Goal: Contribute content: Add original content to the website for others to see

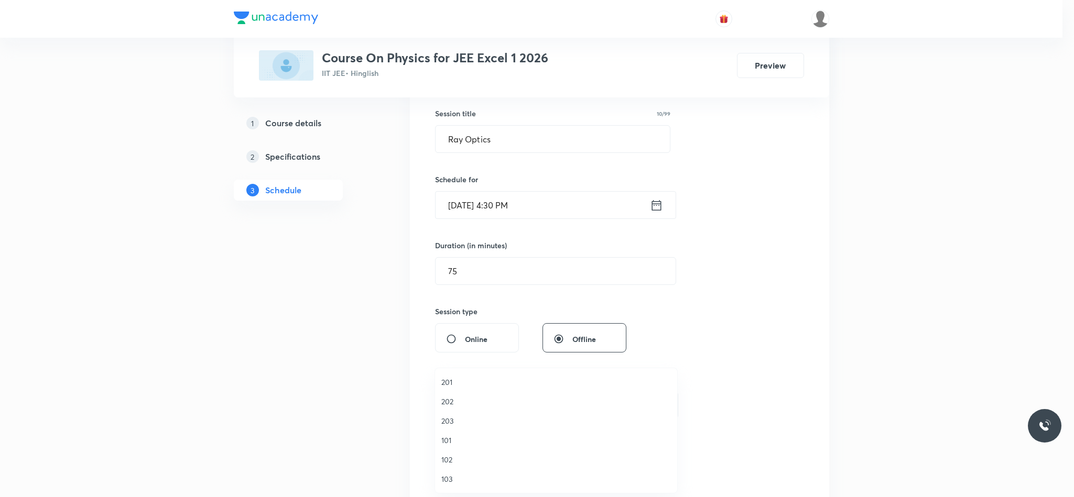
click at [442, 457] on span "102" at bounding box center [555, 459] width 229 height 11
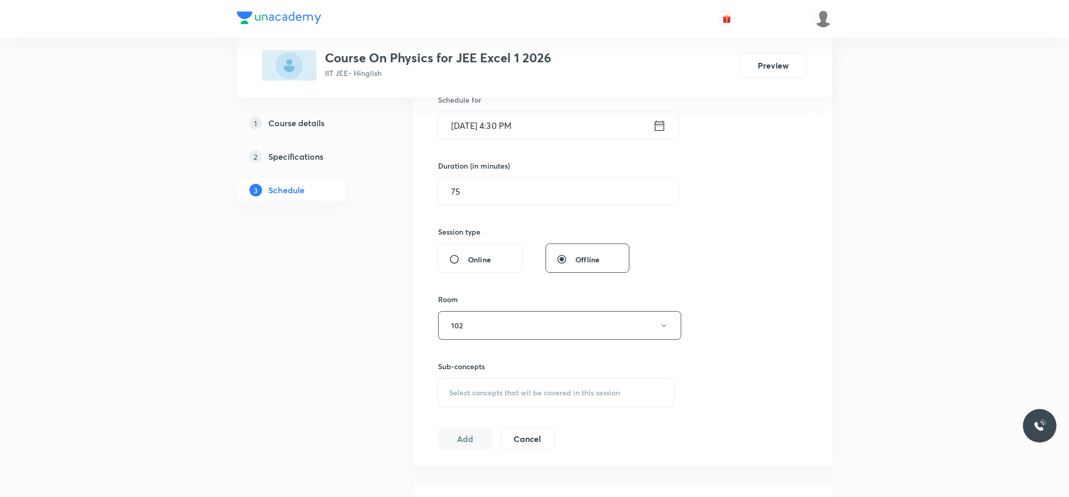
scroll to position [270, 0]
click at [529, 403] on div "Select concepts that wil be covered in this session" at bounding box center [556, 391] width 236 height 29
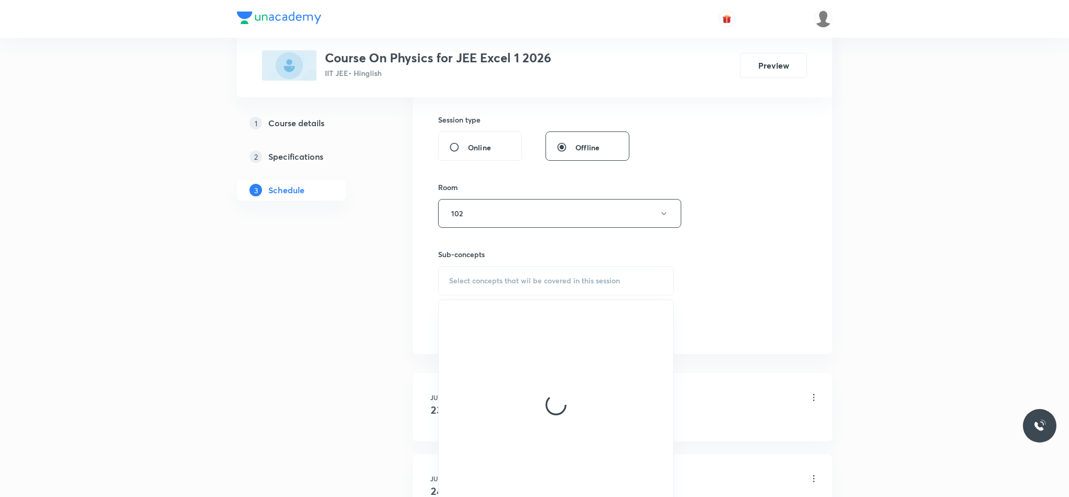
scroll to position [382, 0]
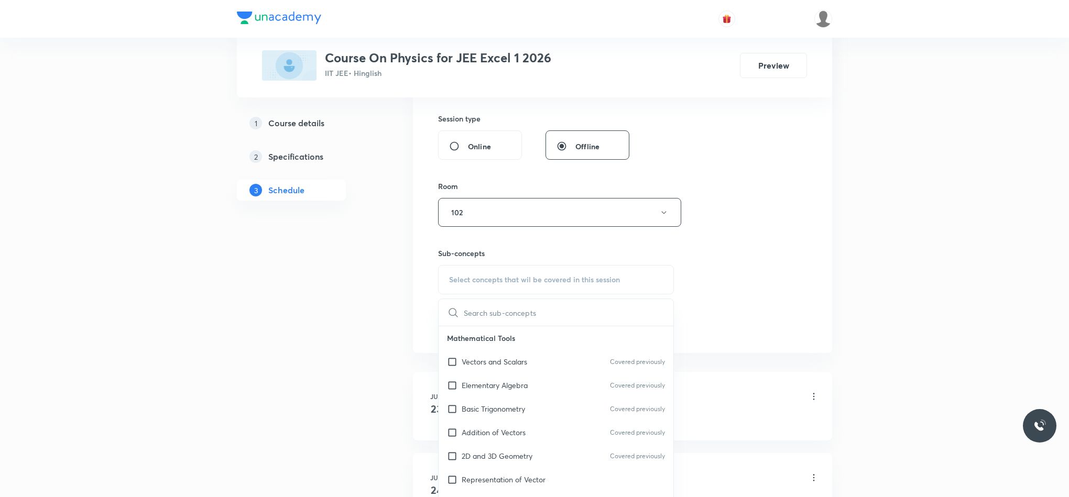
click at [529, 403] on div "Basic Trigonometry Covered previously" at bounding box center [556, 409] width 235 height 24
checkbox input "true"
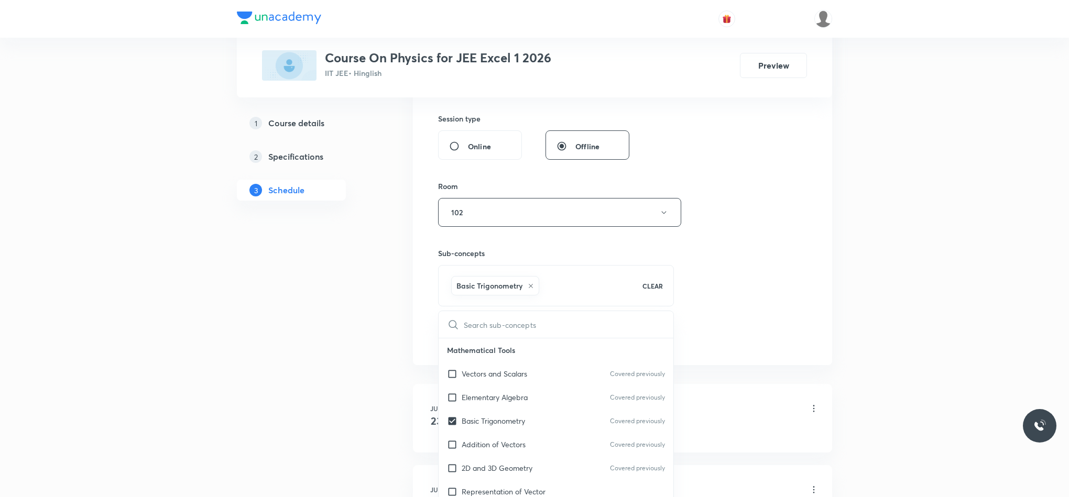
click at [725, 282] on div "Session 42 Live class Session title 10/99 Ray Optics ​ Schedule for Sep 2, 2025…" at bounding box center [622, 96] width 369 height 504
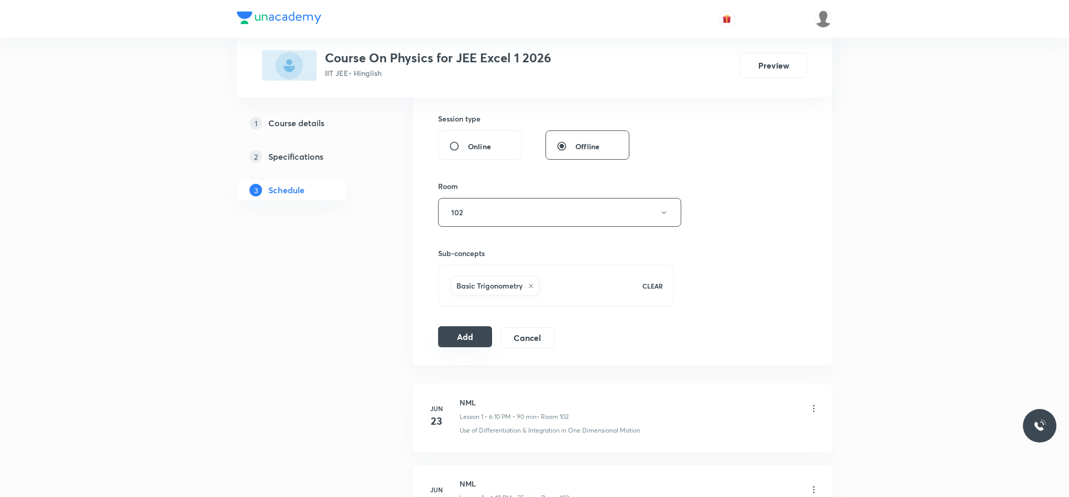
click at [470, 331] on button "Add" at bounding box center [465, 336] width 54 height 21
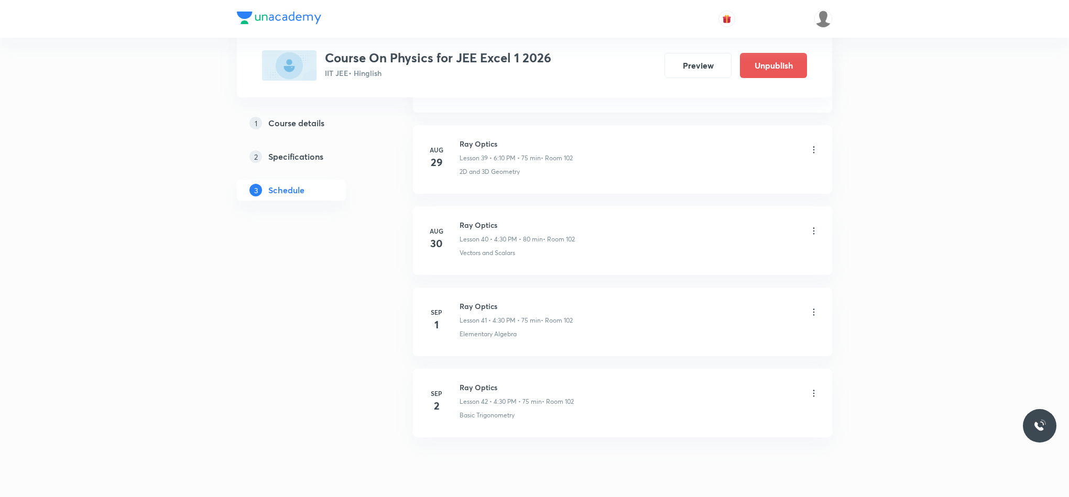
scroll to position [3293, 0]
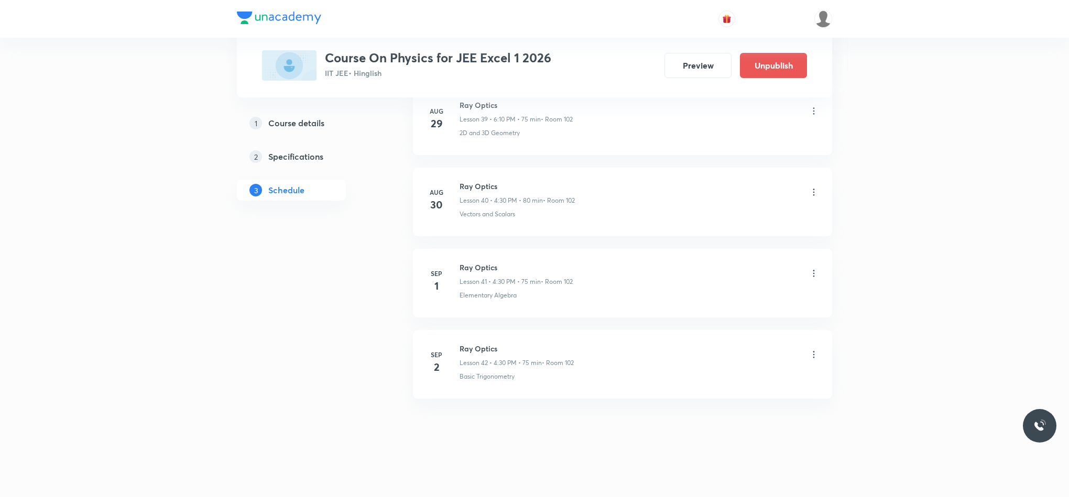
click at [814, 354] on icon at bounding box center [813, 354] width 10 height 10
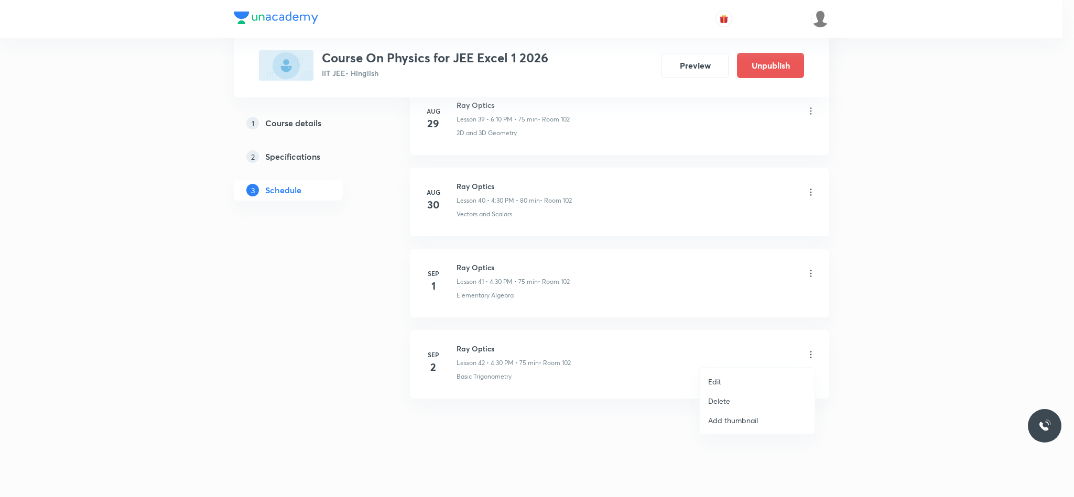
click at [716, 376] on p "Edit" at bounding box center [714, 381] width 13 height 11
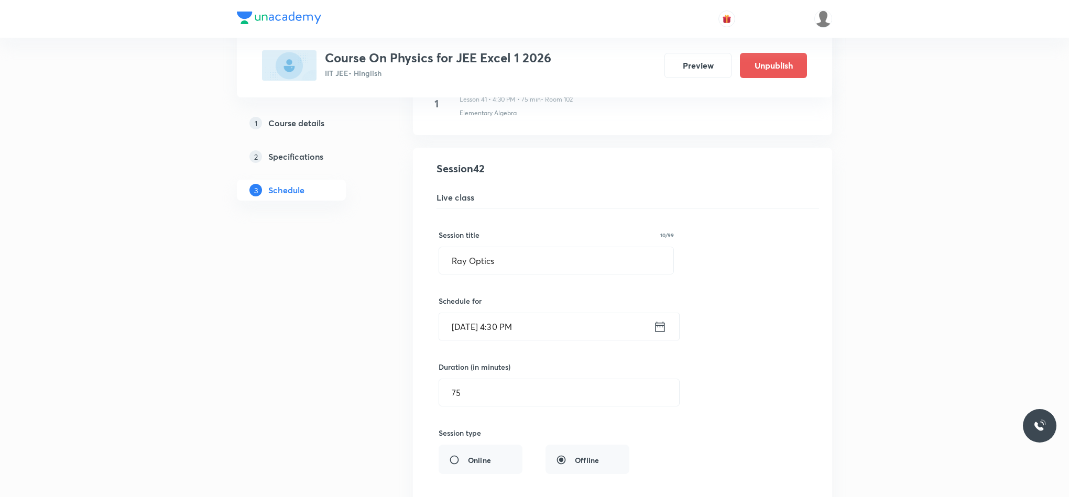
scroll to position [3397, 0]
click at [489, 405] on input "75" at bounding box center [559, 391] width 240 height 27
type input "7"
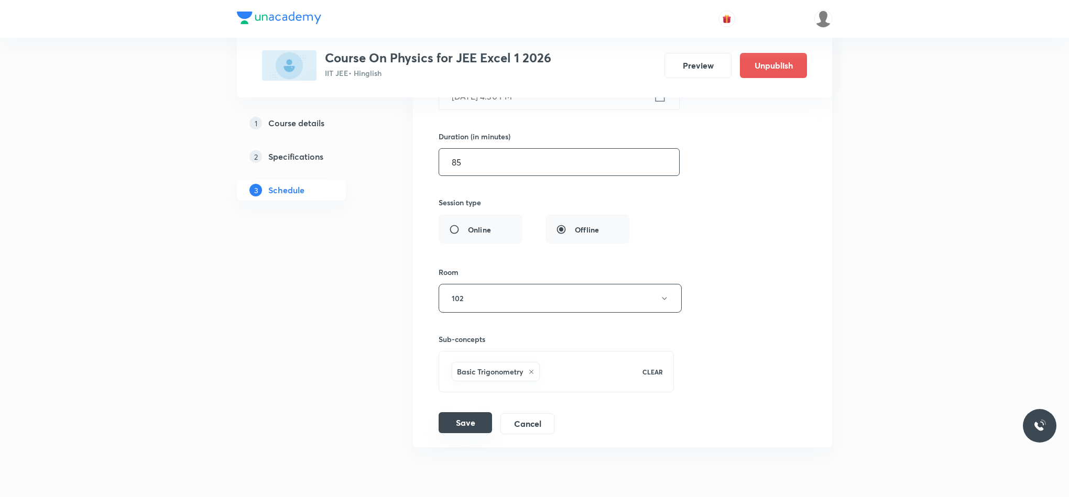
type input "85"
click at [477, 433] on button "Save" at bounding box center [465, 422] width 53 height 21
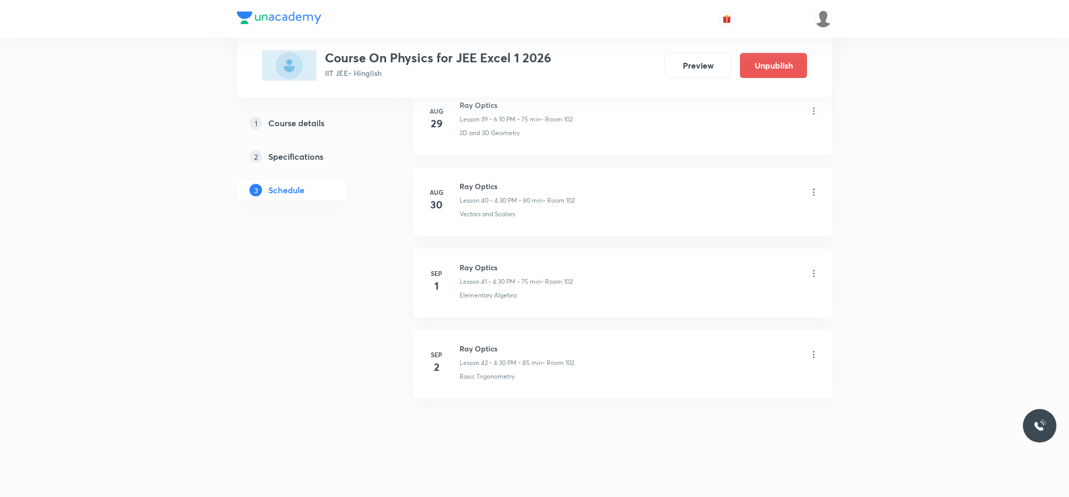
scroll to position [3293, 0]
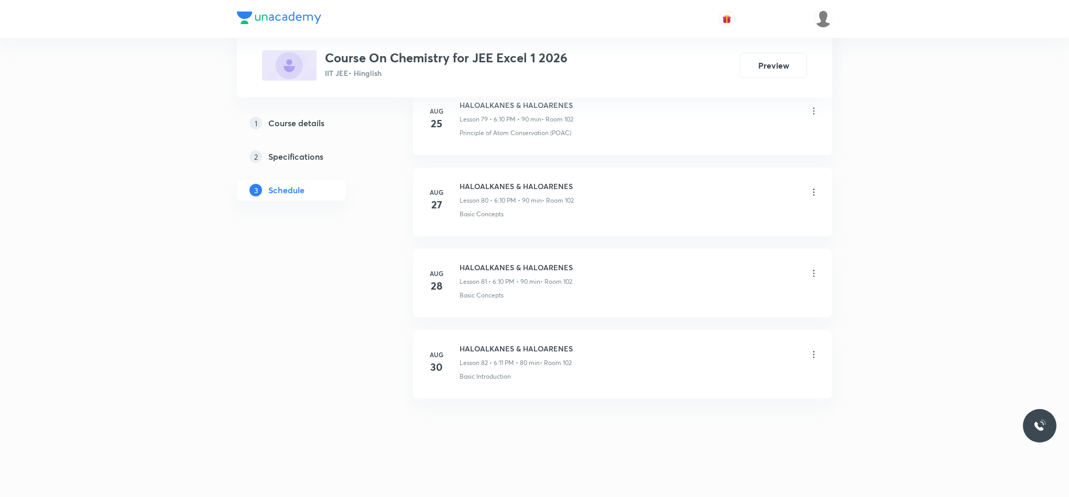
scroll to position [7056, 0]
drag, startPoint x: 461, startPoint y: 346, endPoint x: 642, endPoint y: 327, distance: 182.3
copy h6 "HALOALKANES & HALOARENES"
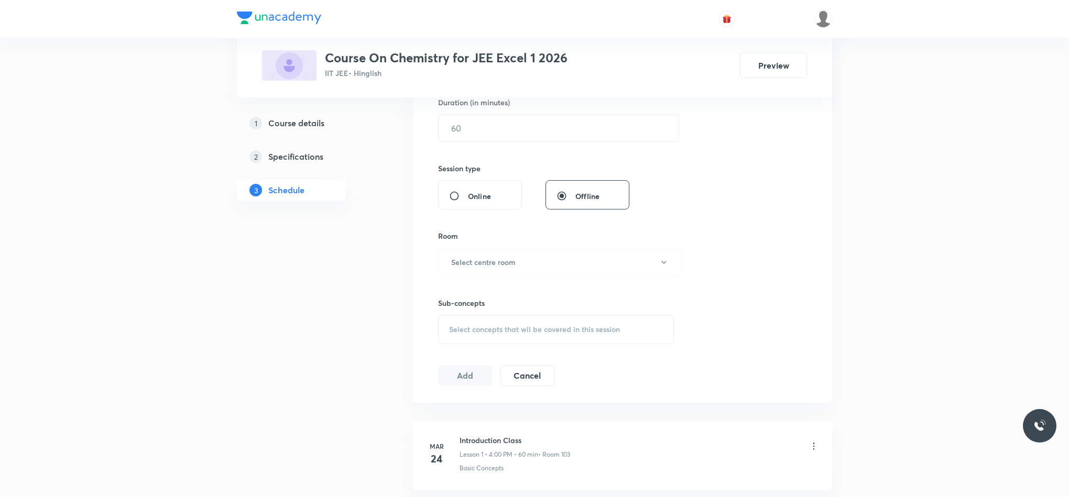
scroll to position [0, 0]
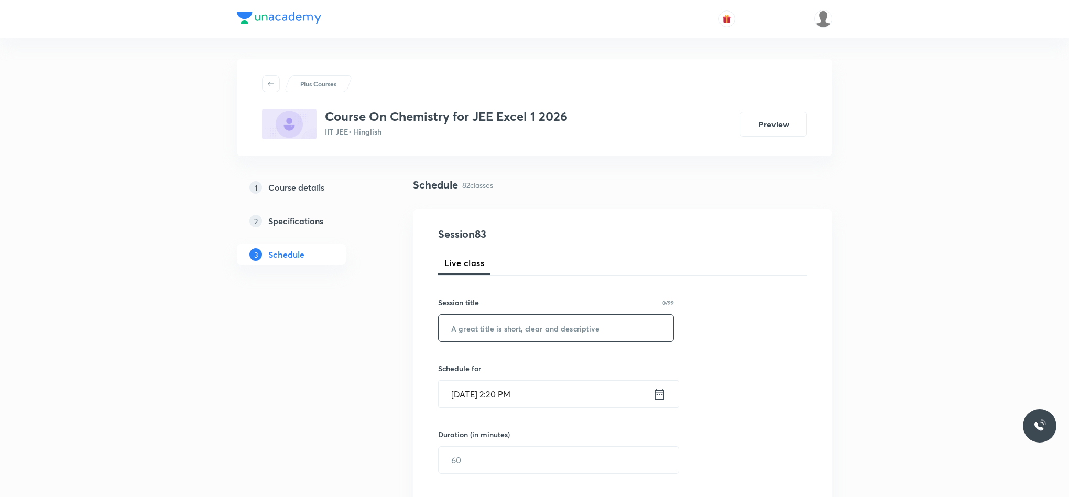
click at [617, 324] on input "text" at bounding box center [556, 328] width 235 height 27
paste input "HALOALKANES & HALOARENES"
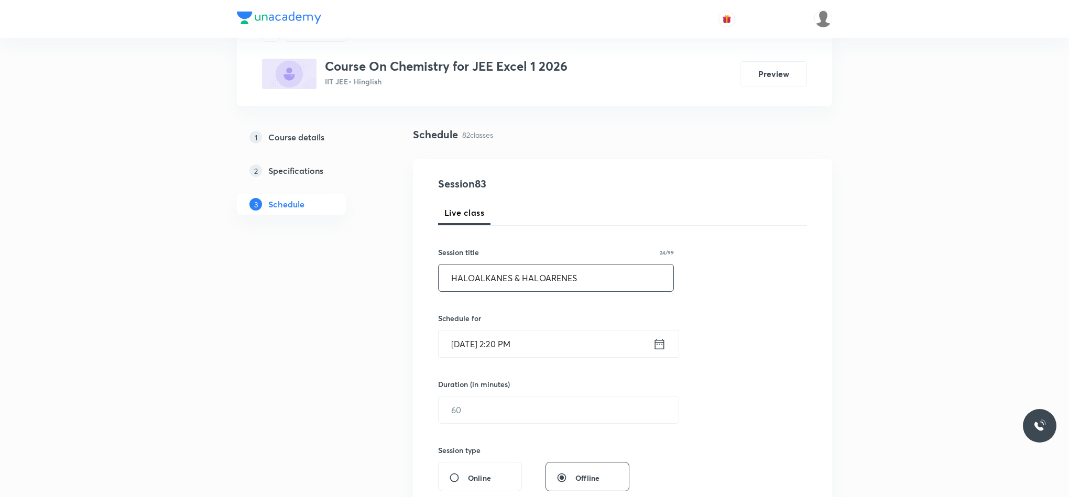
scroll to position [51, 0]
type input "HALOALKANES & HALOARENES"
click at [669, 342] on div "[DATE] 2:20 PM ​" at bounding box center [558, 344] width 241 height 28
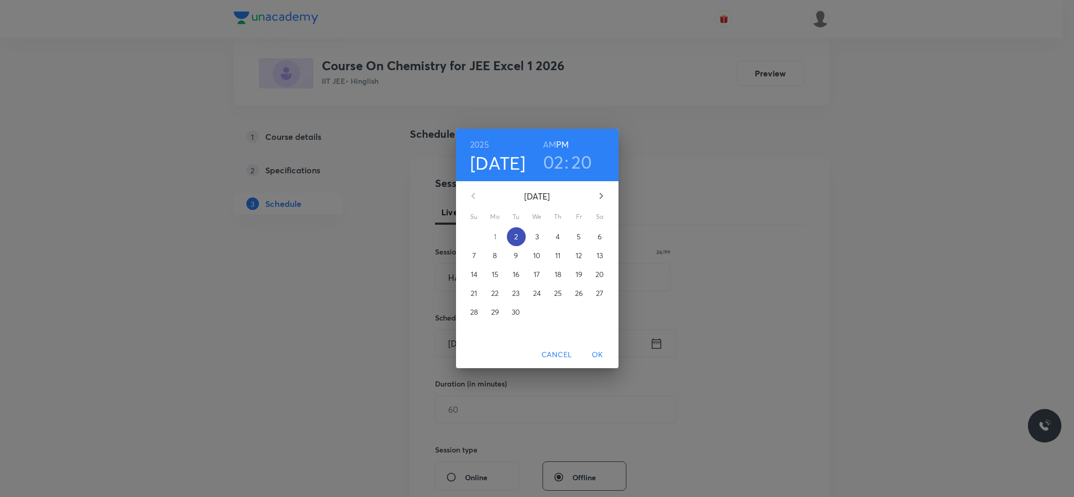
click at [522, 236] on span "2" at bounding box center [516, 237] width 19 height 10
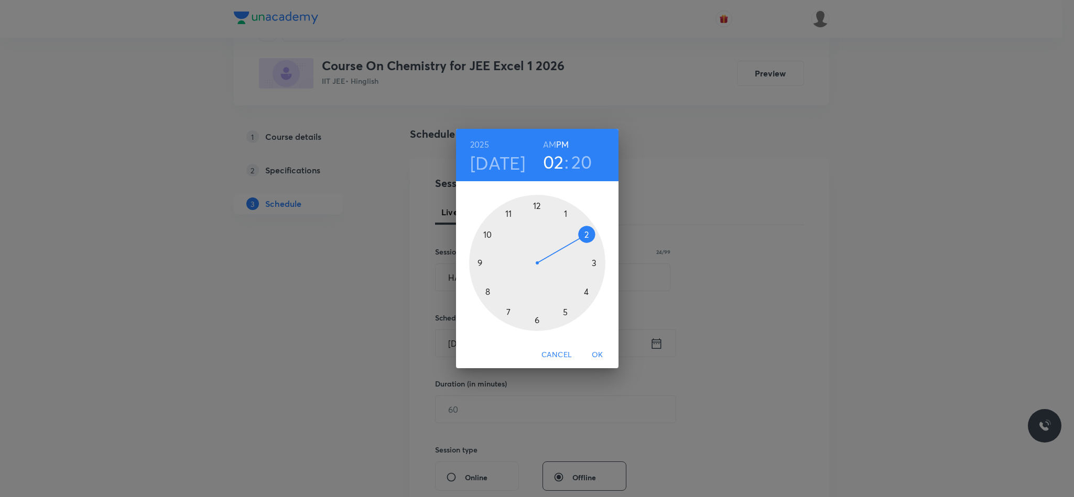
click at [535, 320] on div at bounding box center [537, 263] width 136 height 136
click at [582, 236] on div at bounding box center [537, 263] width 136 height 136
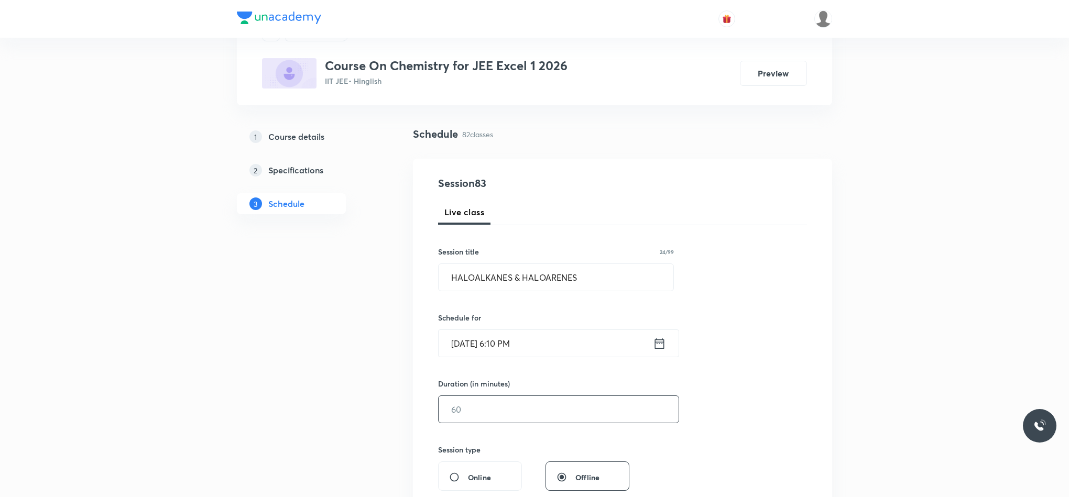
click at [538, 403] on input "text" at bounding box center [559, 409] width 240 height 27
type input "7"
type input "85"
click at [574, 373] on div "Session 83 Live class Session title 24/99 HALOALKANES & HALOARENES ​ Schedule f…" at bounding box center [622, 422] width 369 height 492
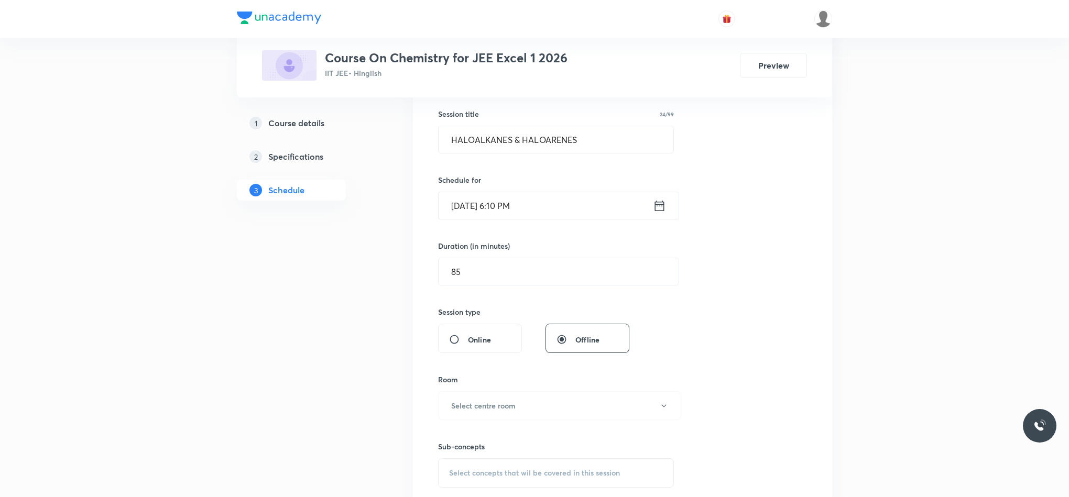
scroll to position [192, 0]
click at [485, 406] on h6 "Select centre room" at bounding box center [483, 402] width 64 height 11
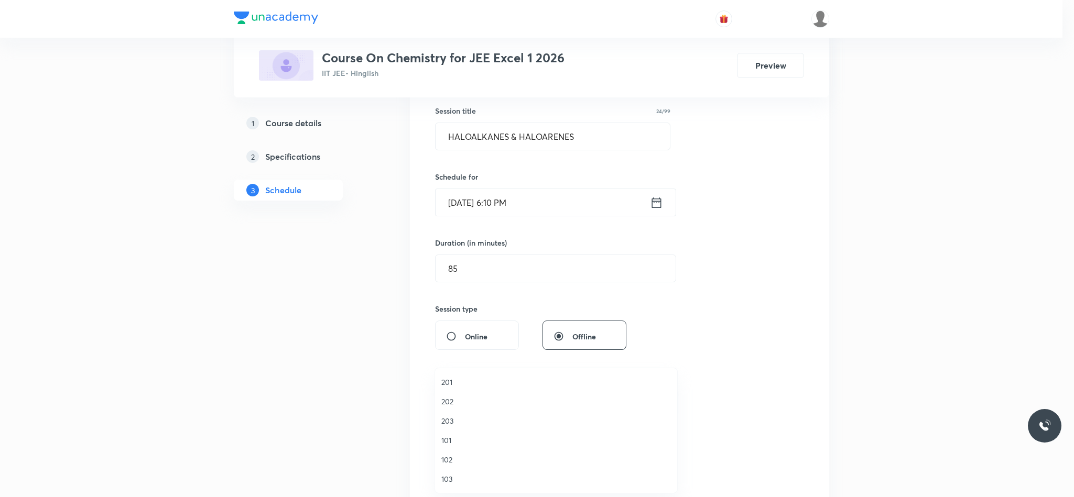
click at [451, 465] on span "102" at bounding box center [555, 459] width 229 height 11
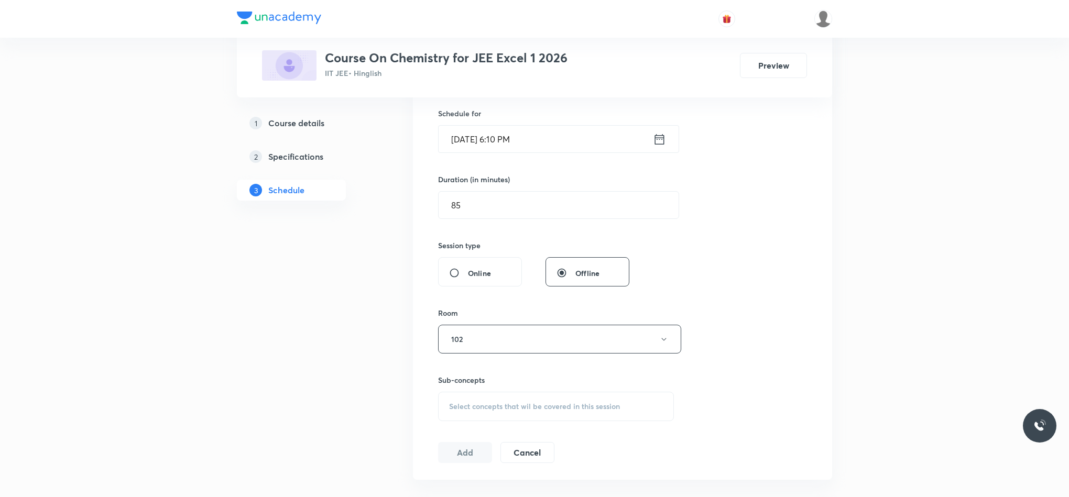
scroll to position [261, 0]
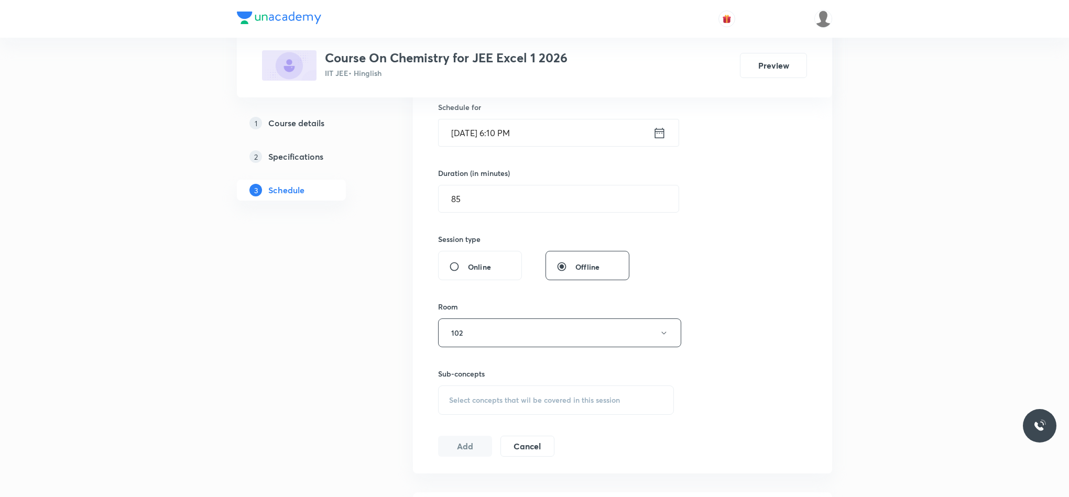
click at [472, 420] on div "Session 83 Live class Session title 24/99 HALOALKANES & HALOARENES ​ Schedule f…" at bounding box center [622, 211] width 369 height 492
click at [472, 403] on span "Select concepts that wil be covered in this session" at bounding box center [534, 400] width 171 height 8
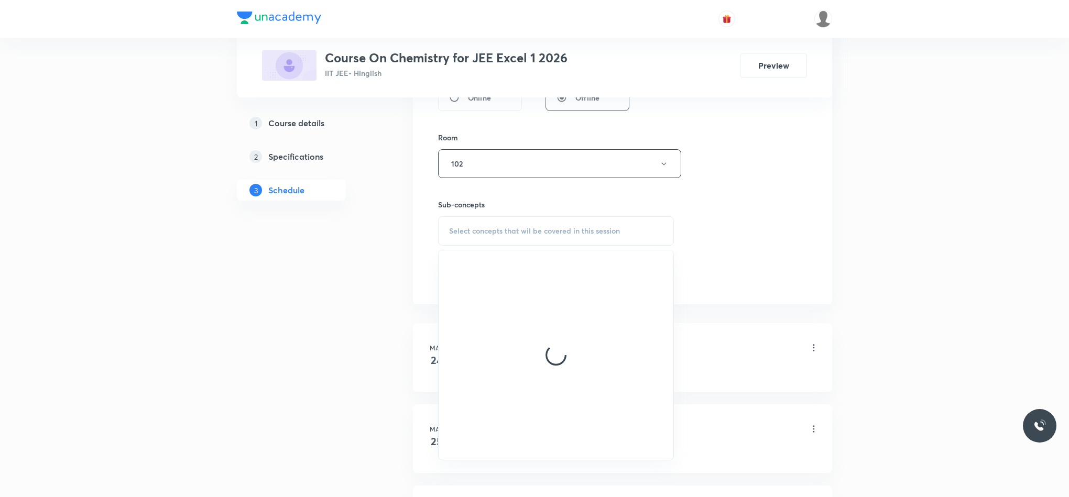
scroll to position [431, 0]
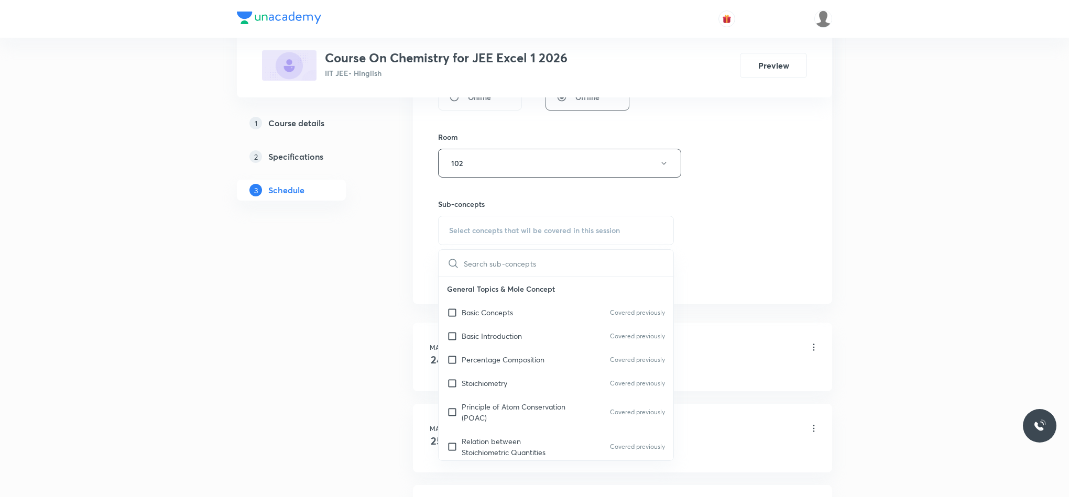
click at [472, 403] on p "Principle of Atom Conservation (POAC)" at bounding box center [515, 412] width 106 height 22
checkbox input "true"
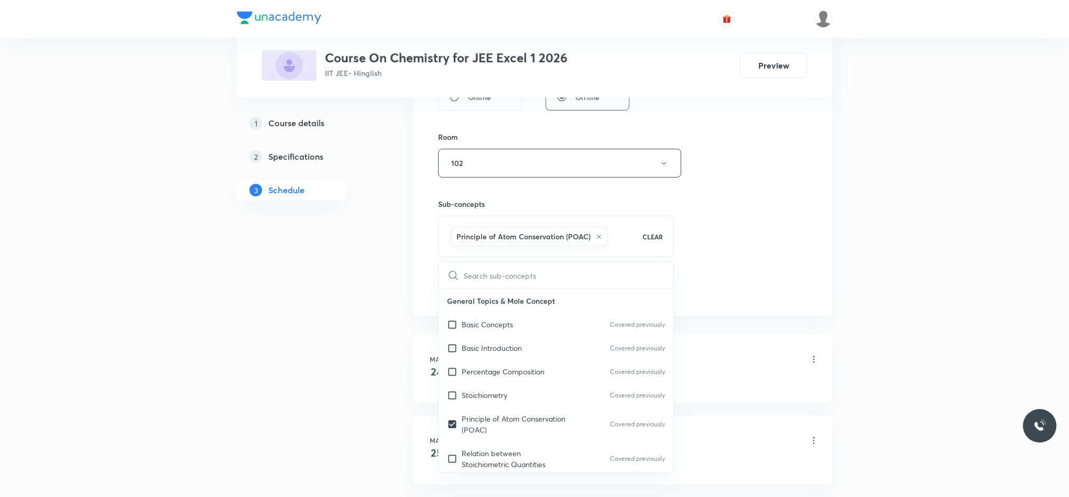
click at [725, 263] on div "Session 83 Live class Session title 24/99 HALOALKANES & HALOARENES ​ Schedule f…" at bounding box center [622, 47] width 369 height 504
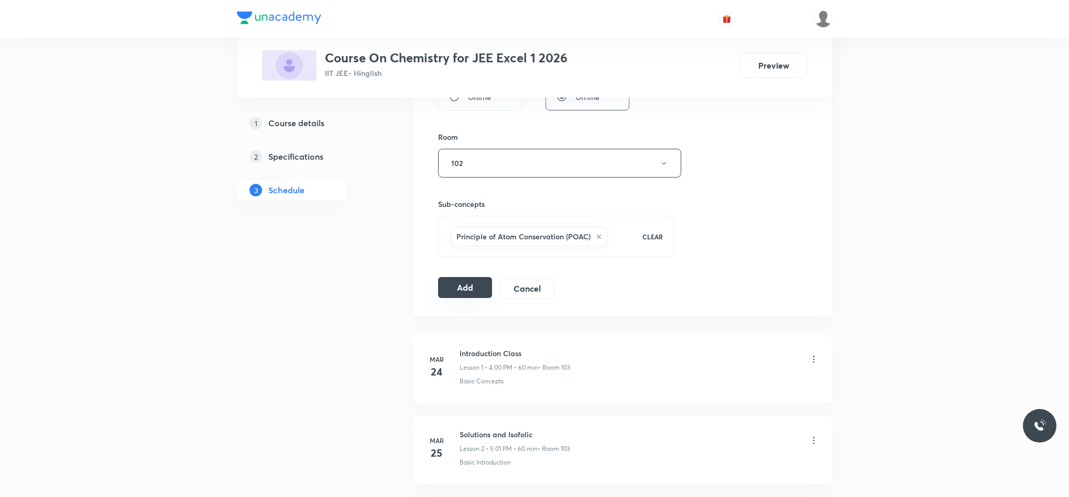
click at [466, 283] on button "Add" at bounding box center [465, 287] width 54 height 21
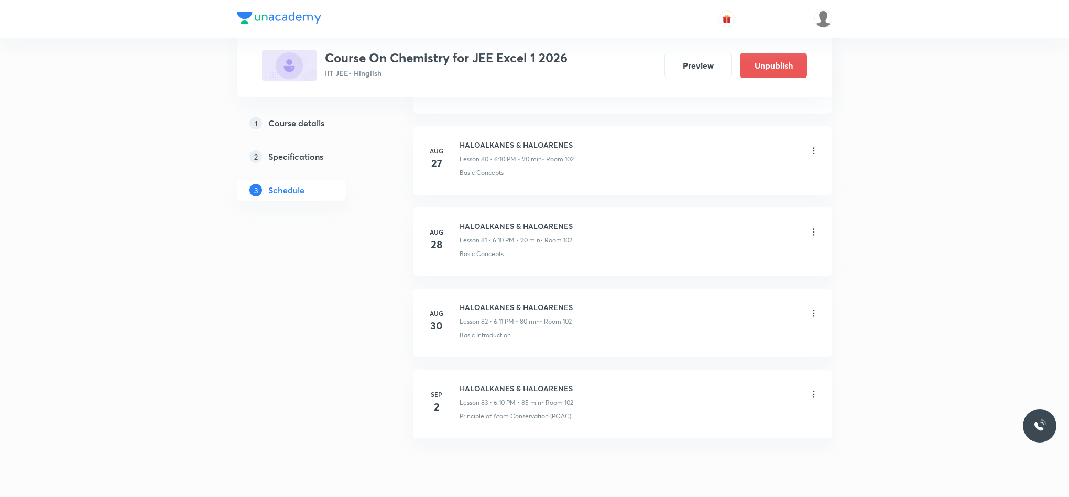
scroll to position [6653, 0]
